Goal: Navigation & Orientation: Find specific page/section

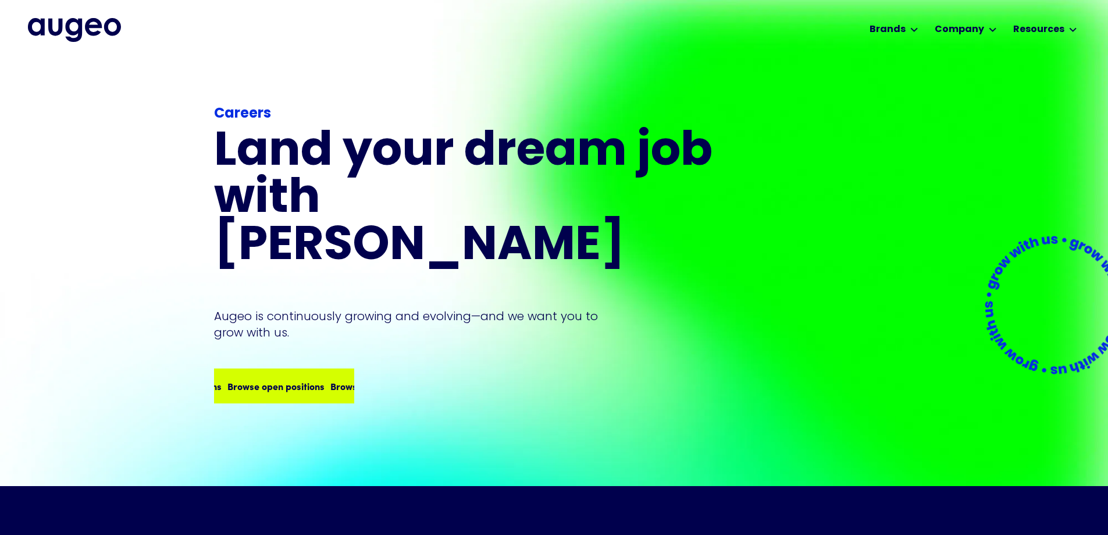
click at [330, 379] on div "Browse open positions" at bounding box center [378, 386] width 97 height 14
